Goal: Transaction & Acquisition: Purchase product/service

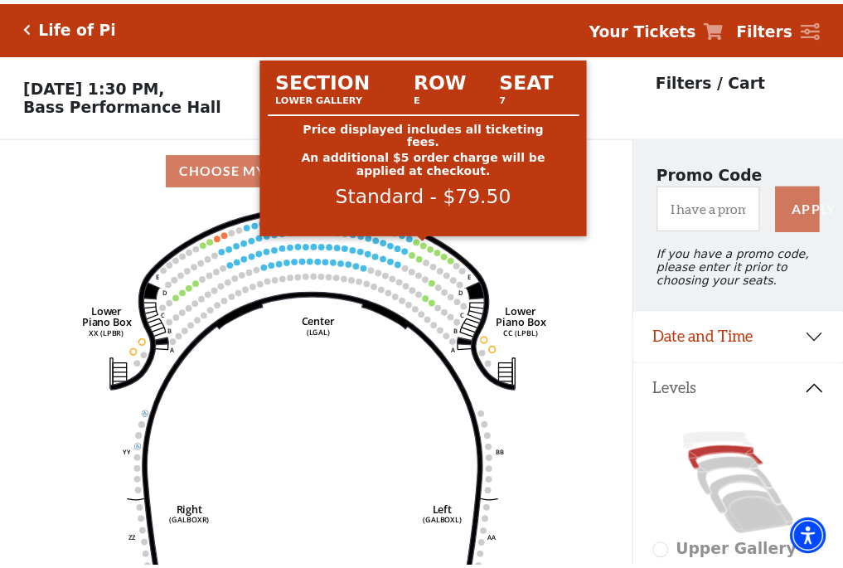
scroll to position [77, 0]
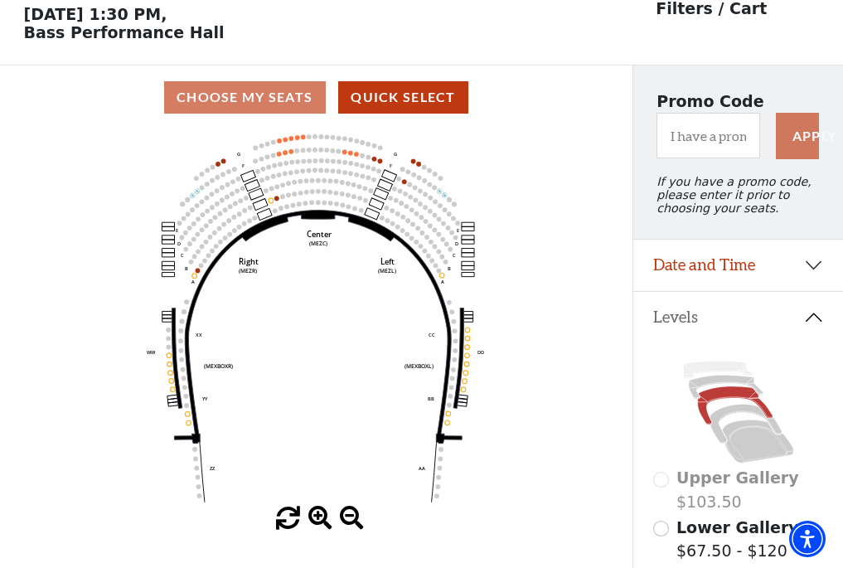
scroll to position [77, 0]
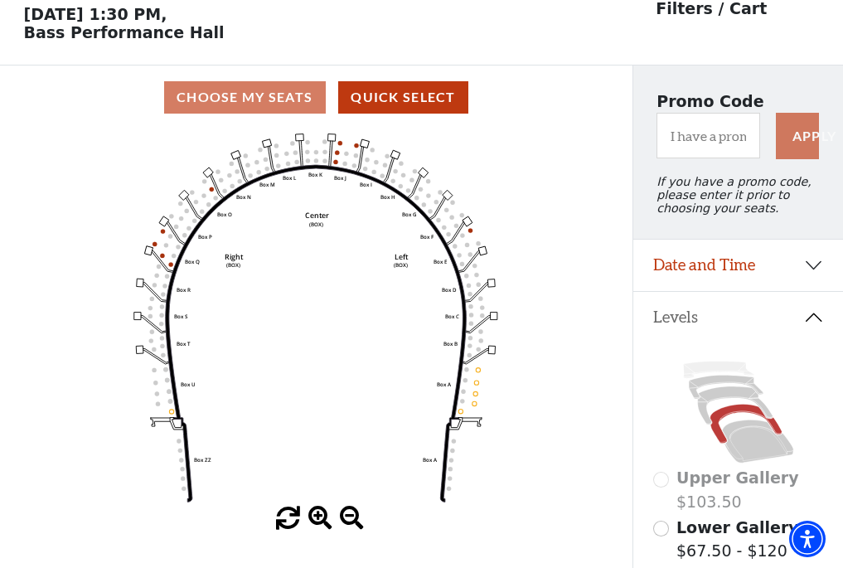
scroll to position [77, 0]
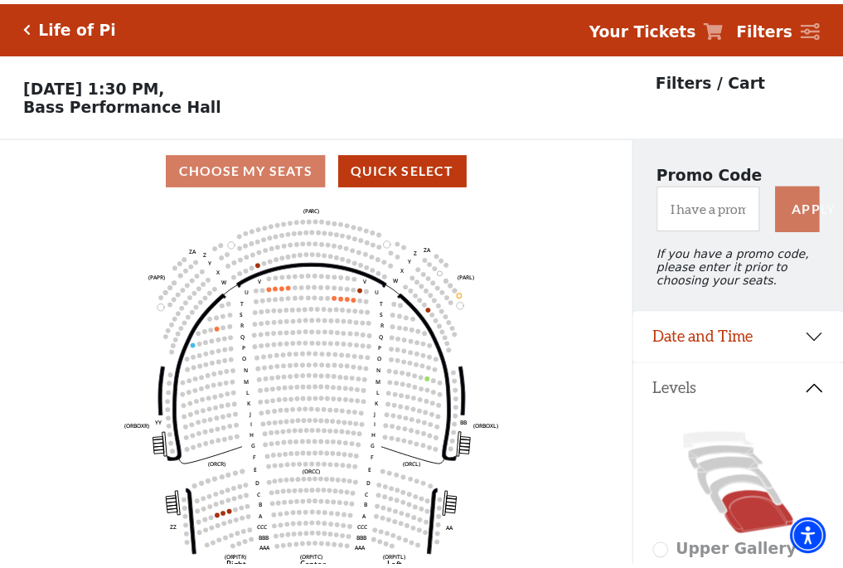
scroll to position [77, 0]
